Goal: Task Accomplishment & Management: Manage account settings

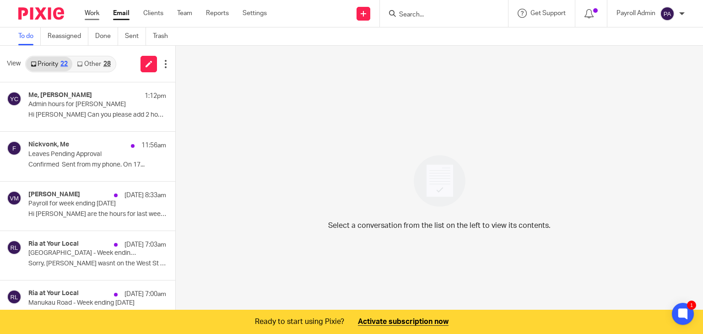
click at [91, 14] on link "Work" at bounding box center [92, 13] width 15 height 9
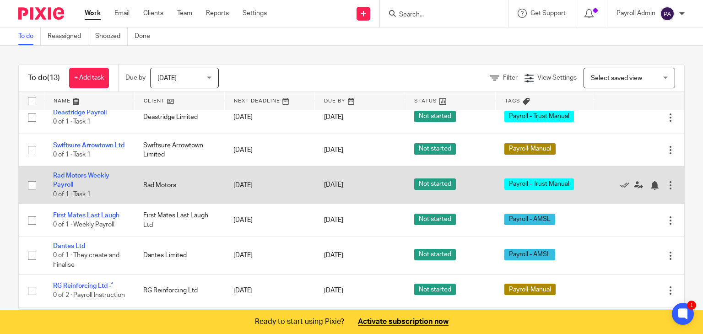
scroll to position [137, 0]
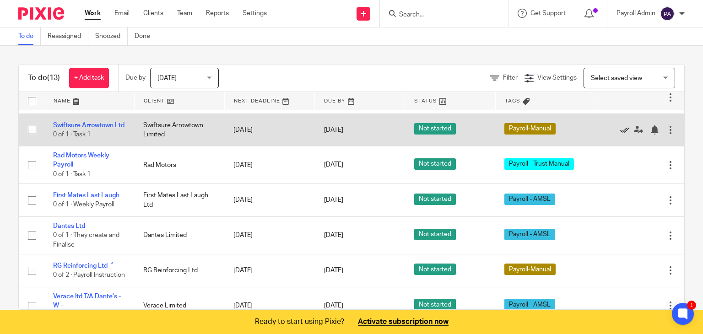
click at [620, 134] on icon at bounding box center [624, 129] width 9 height 9
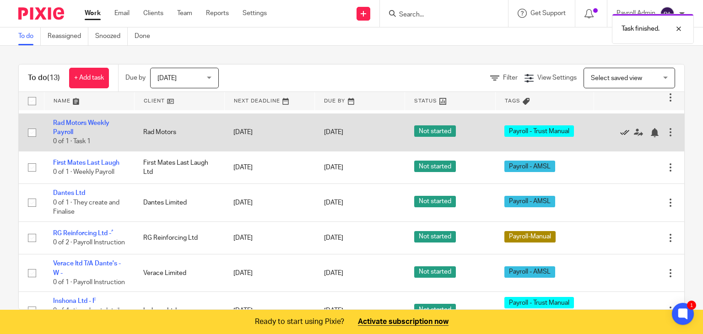
click at [620, 137] on icon at bounding box center [624, 132] width 9 height 9
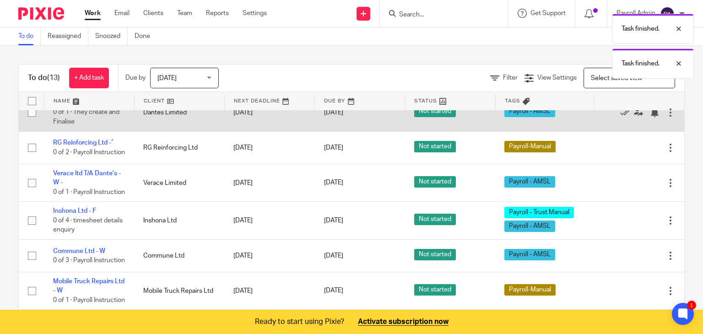
scroll to position [229, 0]
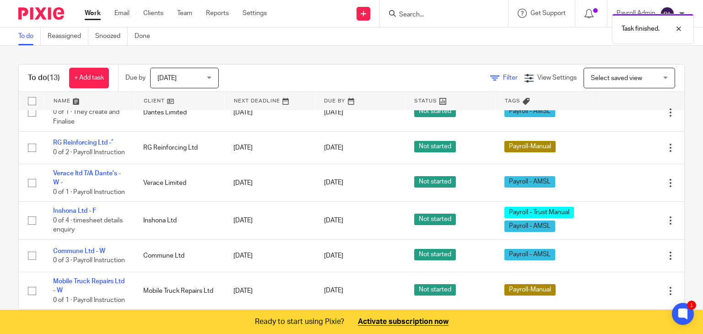
click at [503, 75] on span "Filter" at bounding box center [510, 78] width 15 height 6
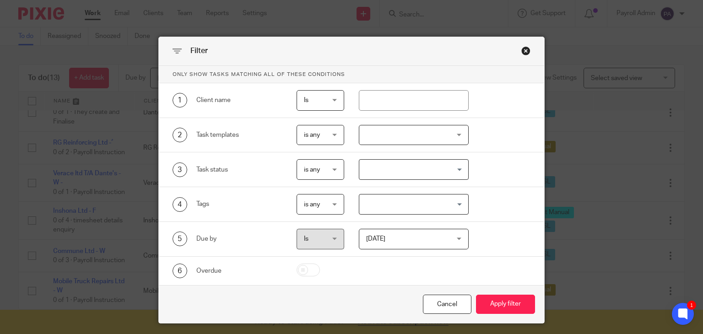
click at [459, 201] on input "Search for option" at bounding box center [411, 204] width 103 height 16
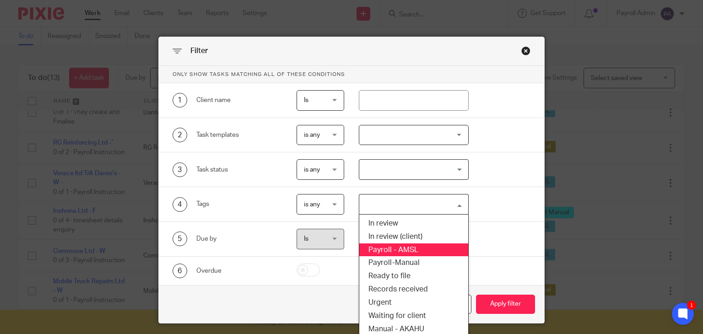
click at [408, 247] on li "Payroll - AMSL" at bounding box center [413, 249] width 109 height 13
click at [458, 203] on input "Search for option" at bounding box center [443, 204] width 40 height 16
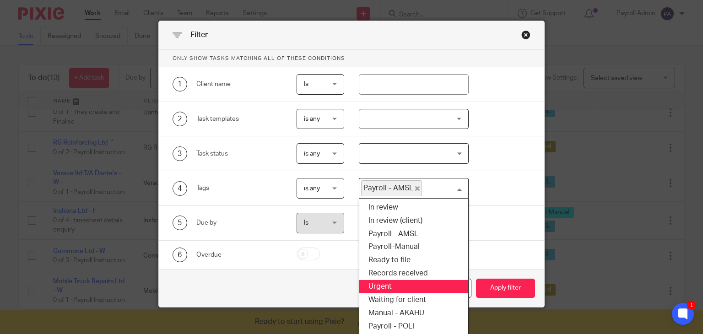
scroll to position [30, 0]
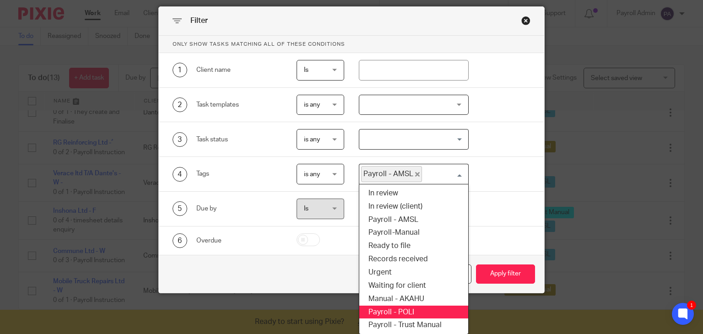
click at [384, 308] on li "Payroll - POLI" at bounding box center [413, 312] width 109 height 13
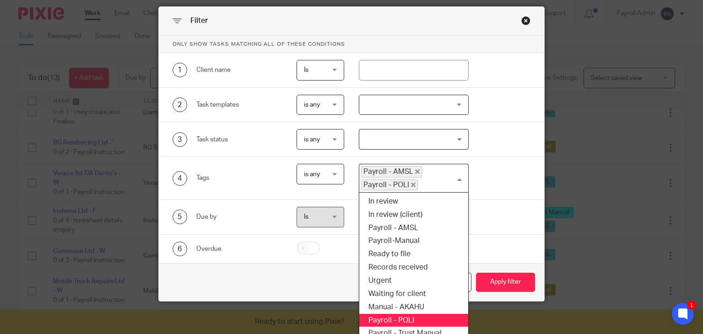
click at [457, 176] on div "Payroll - AMSL Payroll - POLI" at bounding box center [411, 177] width 105 height 26
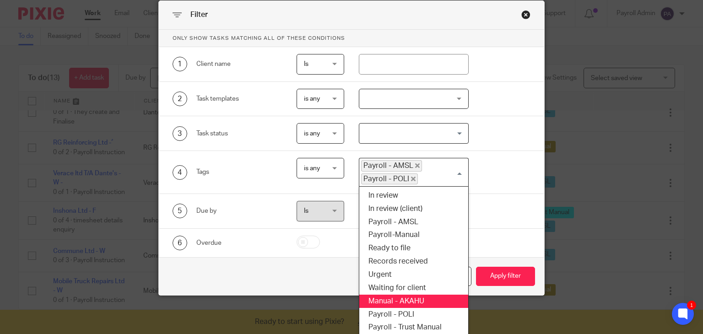
scroll to position [38, 0]
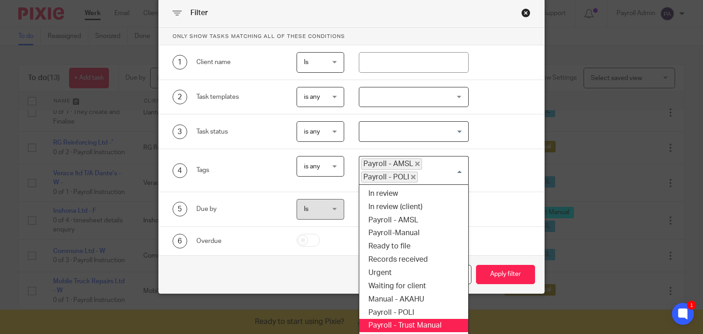
click at [418, 322] on li "Payroll - Trust Manual" at bounding box center [413, 325] width 109 height 13
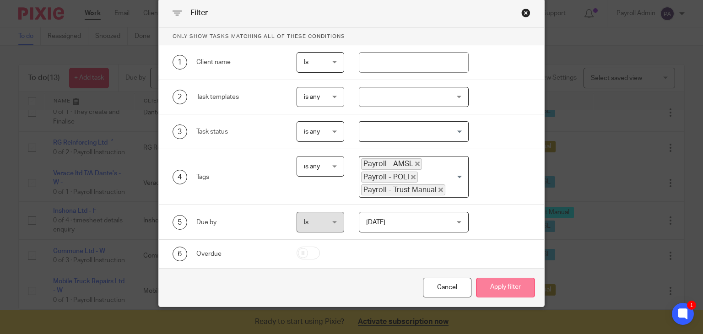
click at [496, 284] on button "Apply filter" at bounding box center [505, 288] width 59 height 20
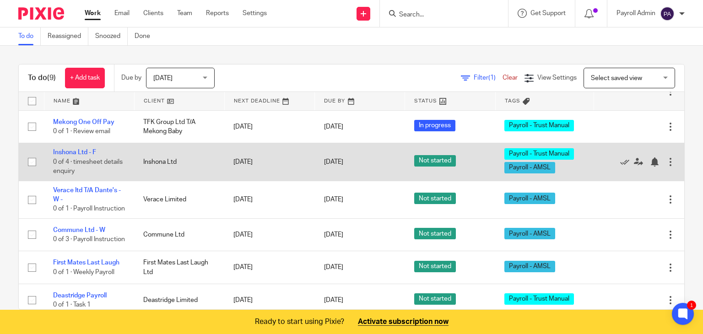
scroll to position [91, 0]
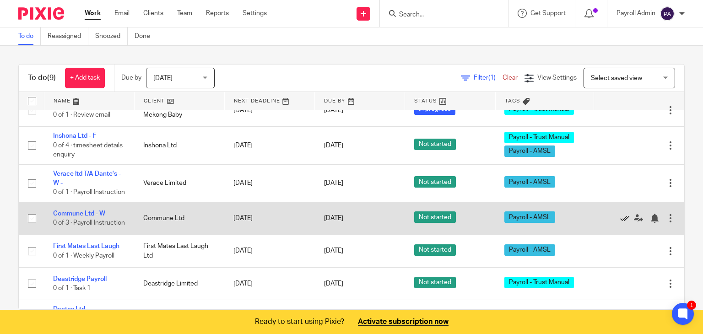
click at [620, 223] on icon at bounding box center [624, 218] width 9 height 9
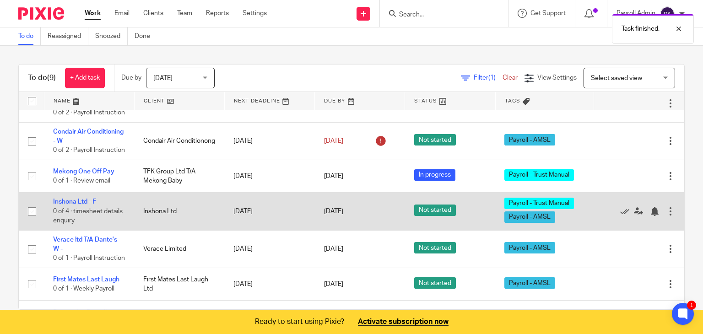
scroll to position [0, 0]
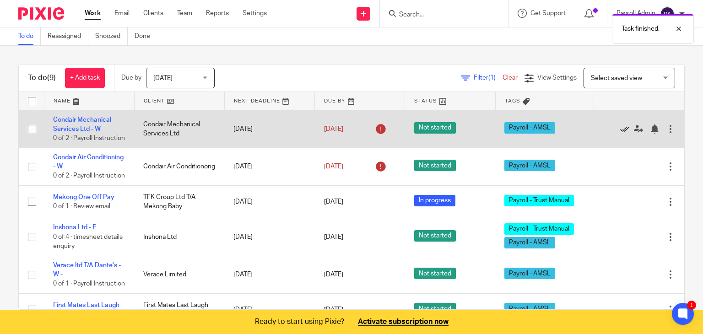
click at [620, 131] on icon at bounding box center [624, 128] width 9 height 9
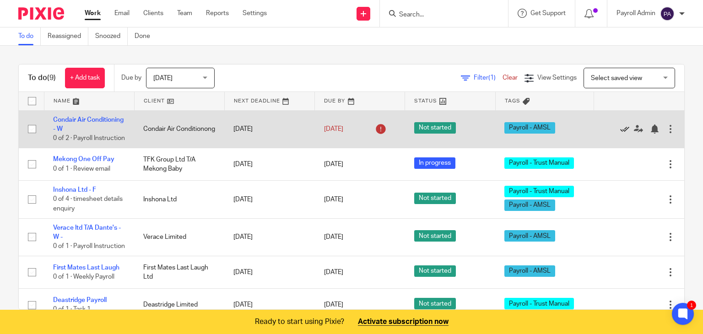
click at [620, 134] on icon at bounding box center [624, 128] width 9 height 9
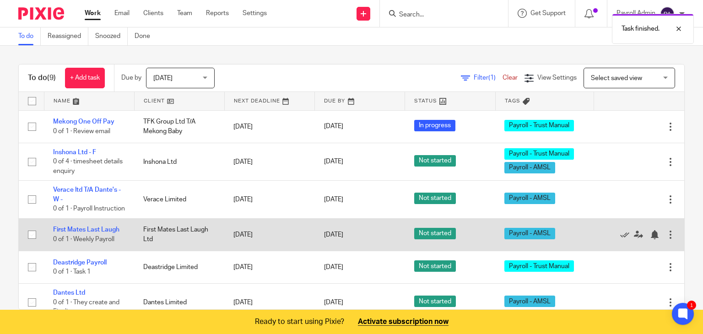
scroll to position [22, 0]
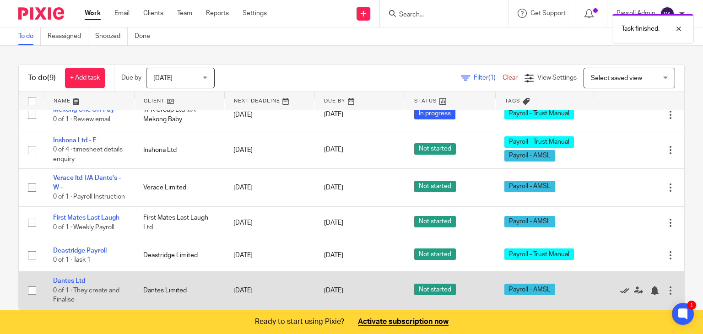
click at [620, 288] on icon at bounding box center [624, 290] width 9 height 9
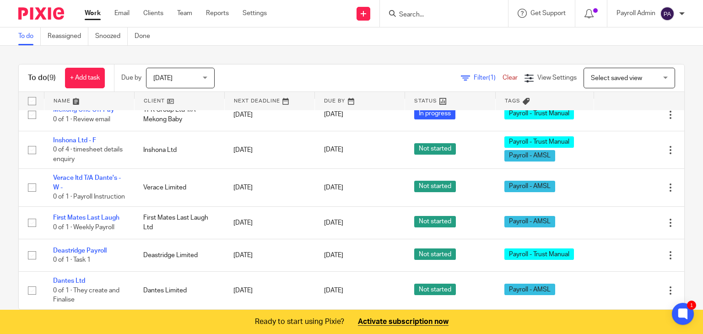
scroll to position [0, 0]
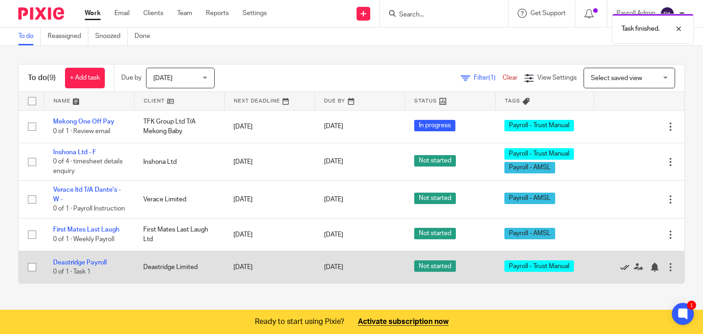
click at [620, 272] on icon at bounding box center [624, 267] width 9 height 9
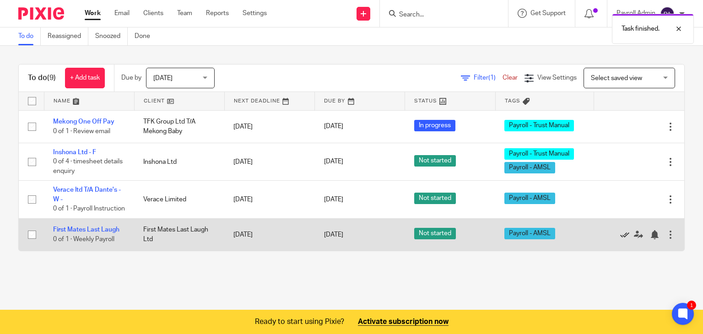
click at [620, 239] on icon at bounding box center [624, 234] width 9 height 9
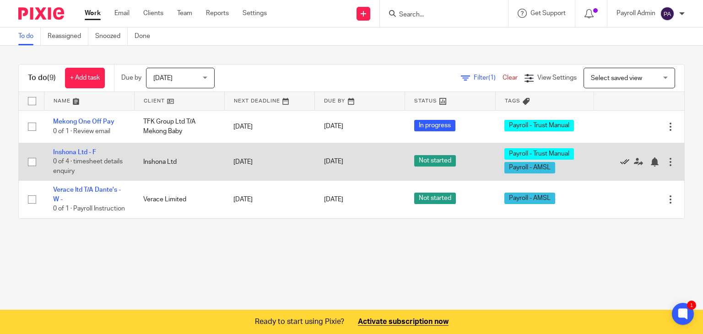
click at [620, 160] on icon at bounding box center [624, 161] width 9 height 9
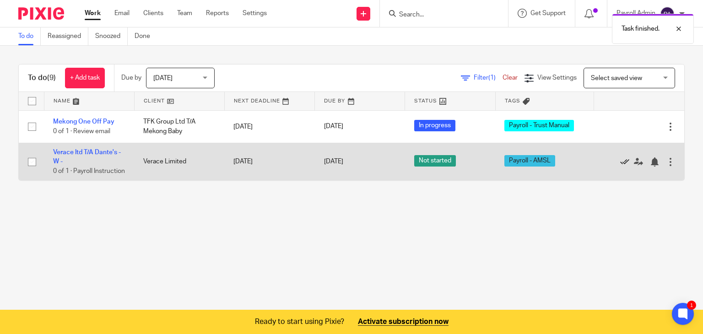
click at [620, 164] on icon at bounding box center [624, 161] width 9 height 9
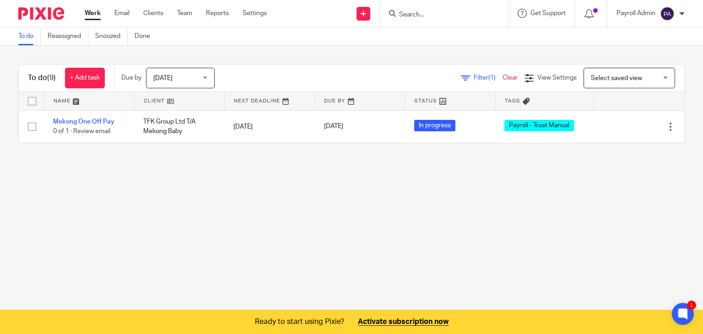
click at [502, 75] on link "Clear" at bounding box center [509, 78] width 15 height 6
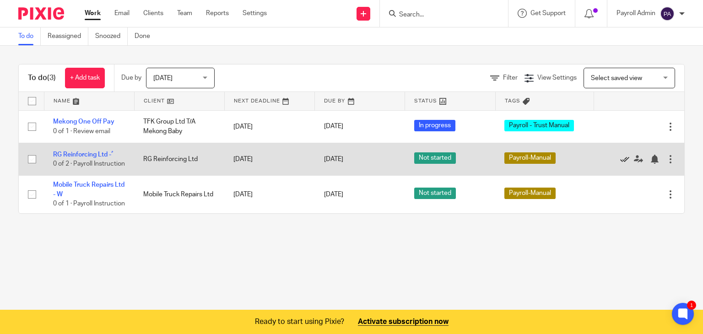
click at [620, 163] on icon at bounding box center [624, 159] width 9 height 9
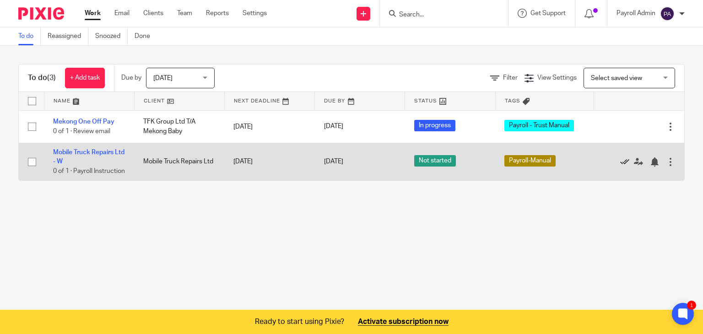
click at [620, 165] on icon at bounding box center [624, 161] width 9 height 9
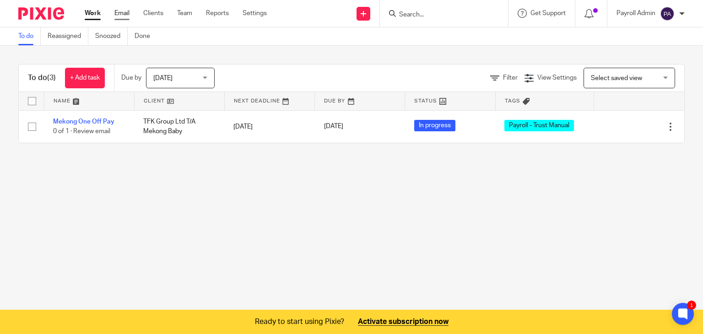
click at [124, 13] on link "Email" at bounding box center [121, 13] width 15 height 9
